Goal: Information Seeking & Learning: Learn about a topic

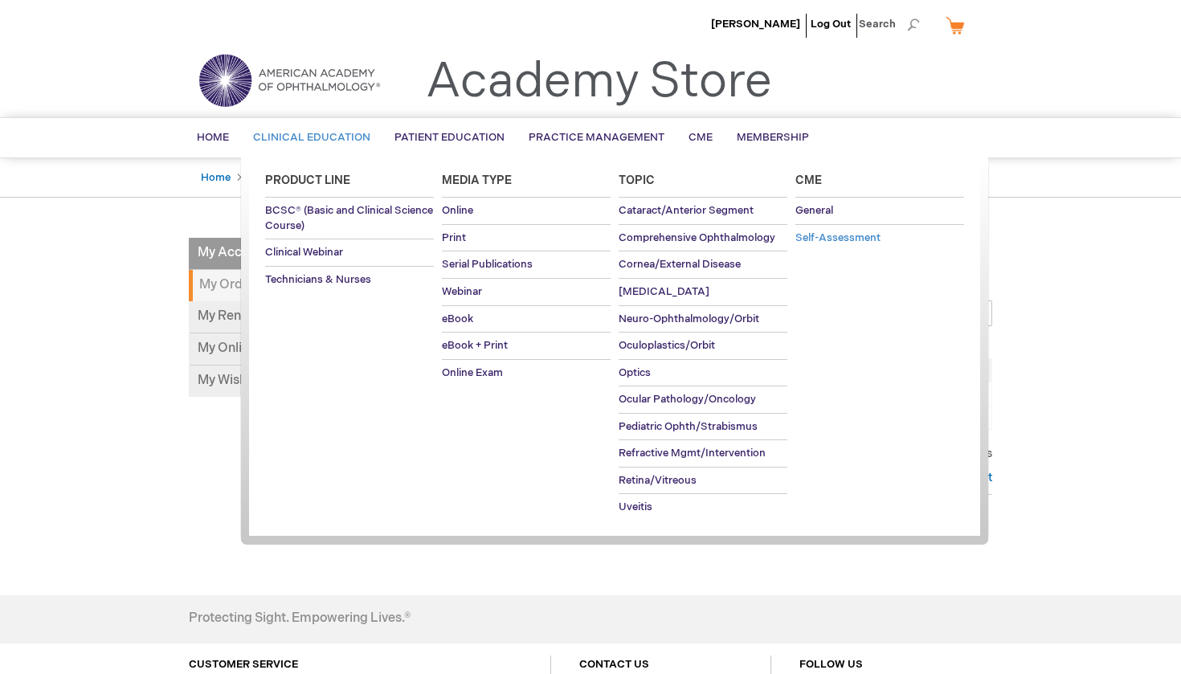
click at [867, 235] on span "Self-Assessment" at bounding box center [837, 237] width 85 height 13
click at [704, 314] on span "Neuro-Ophthalmology/Orbit" at bounding box center [688, 318] width 141 height 13
click at [456, 206] on span "Online" at bounding box center [457, 210] width 31 height 13
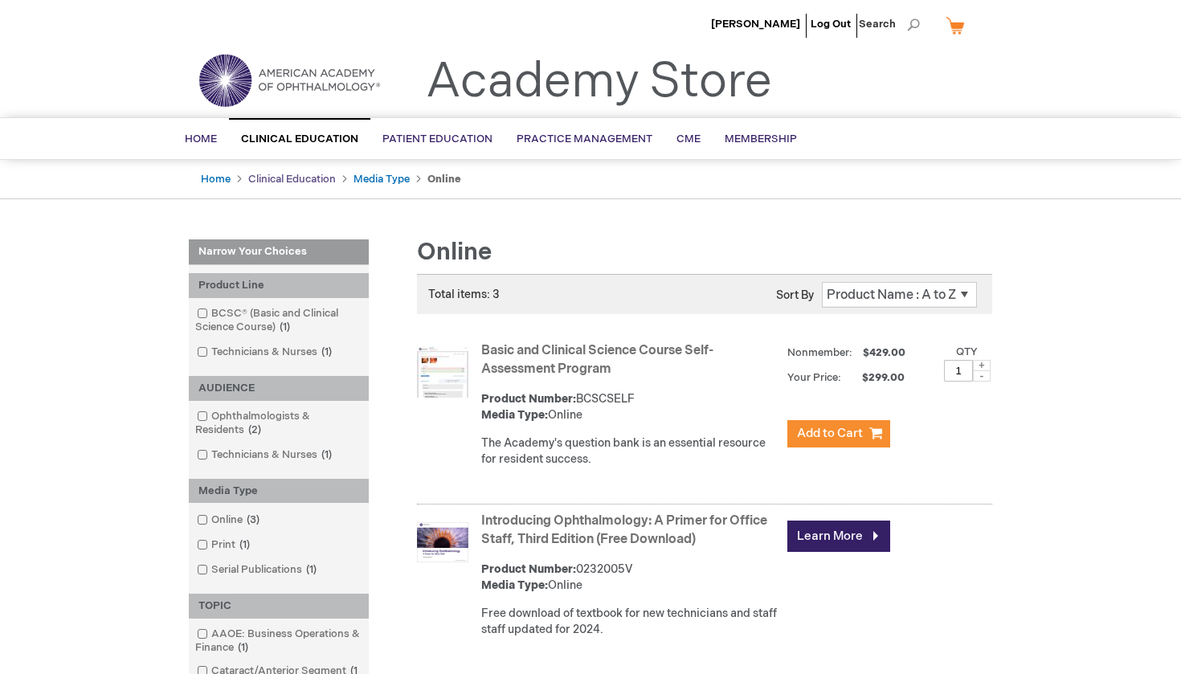
click at [300, 177] on link "Clinical Education" at bounding box center [292, 179] width 88 height 13
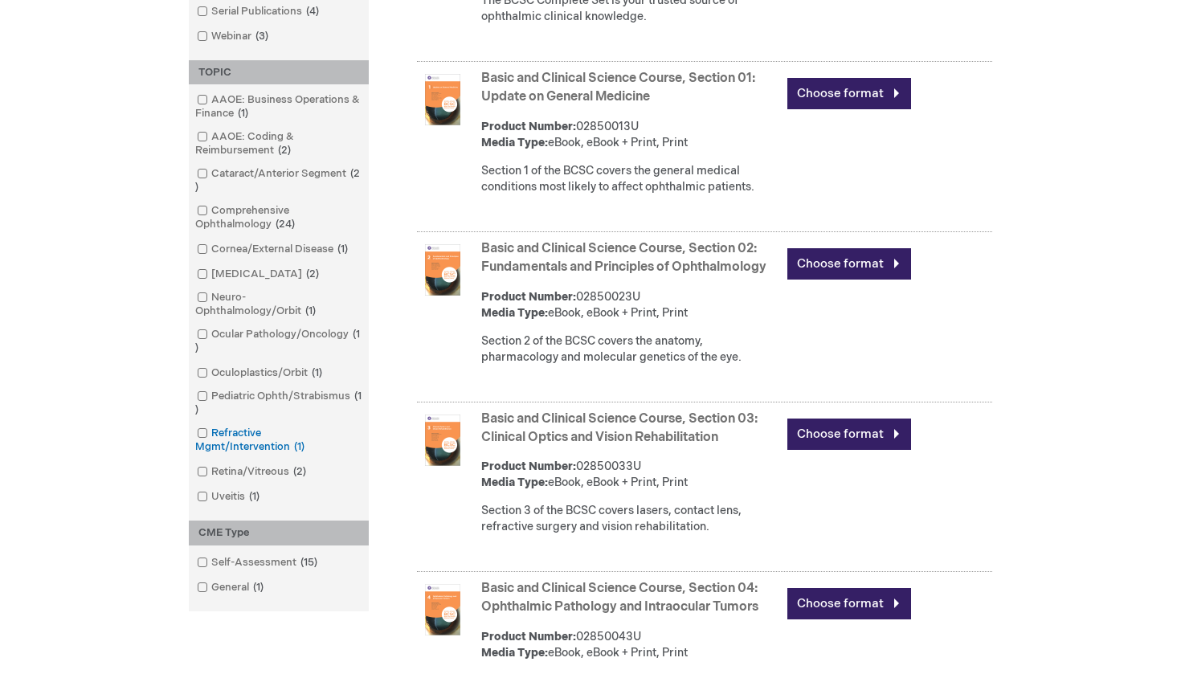
scroll to position [916, 0]
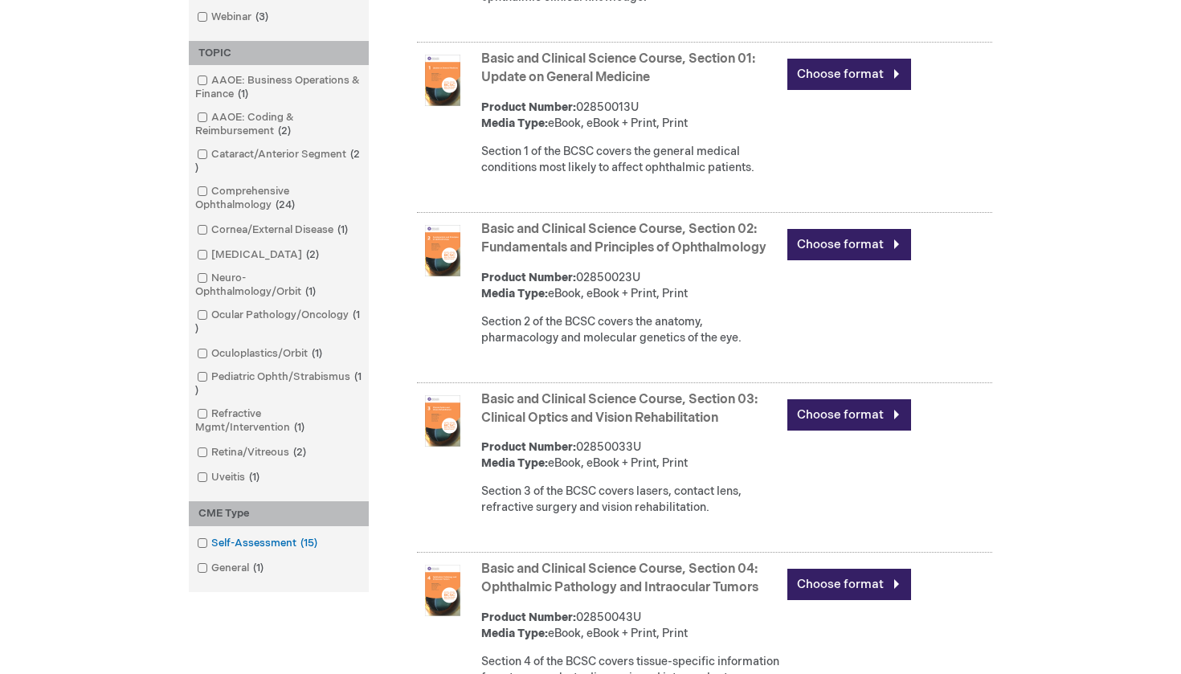
click at [211, 537] on span at bounding box center [211, 543] width 0 height 13
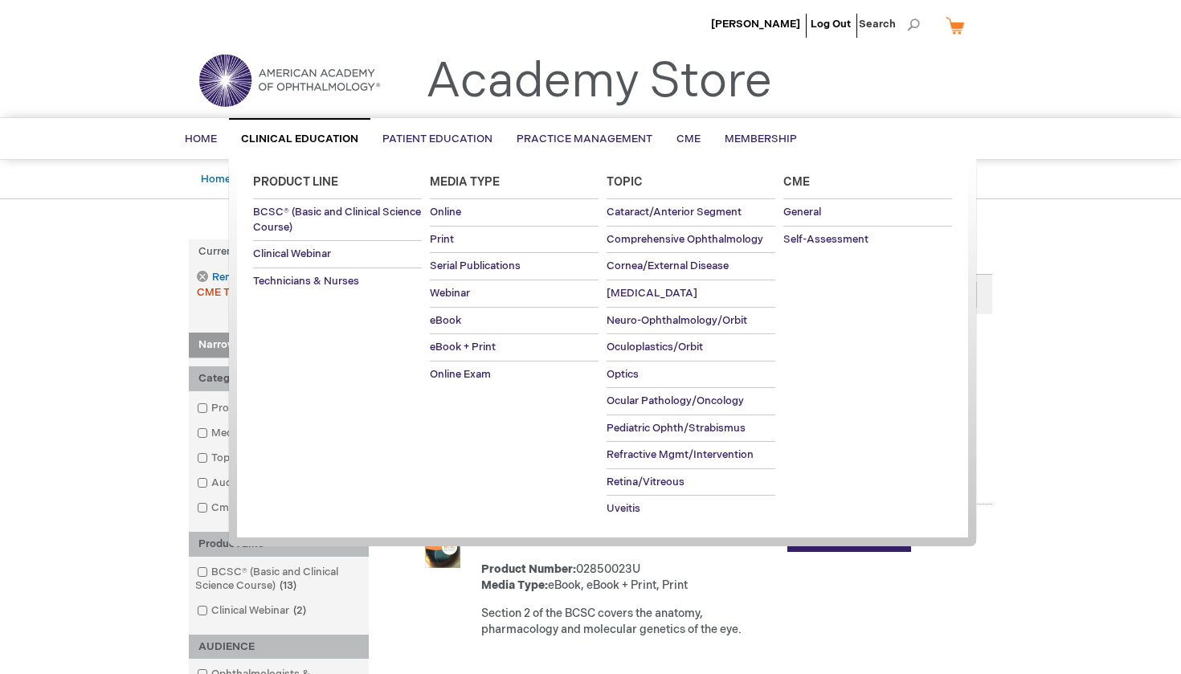
click at [297, 137] on span "Clinical Education" at bounding box center [299, 139] width 117 height 13
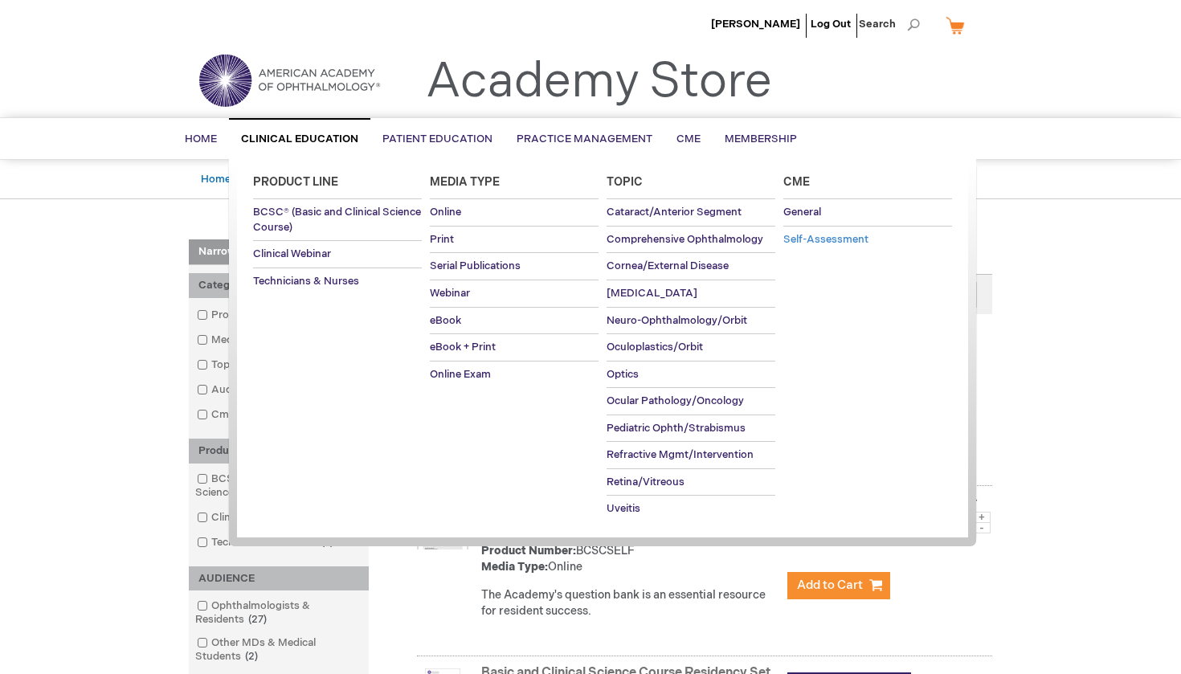
click at [839, 239] on span "Self-Assessment" at bounding box center [825, 239] width 85 height 13
